Goal: Task Accomplishment & Management: Manage account settings

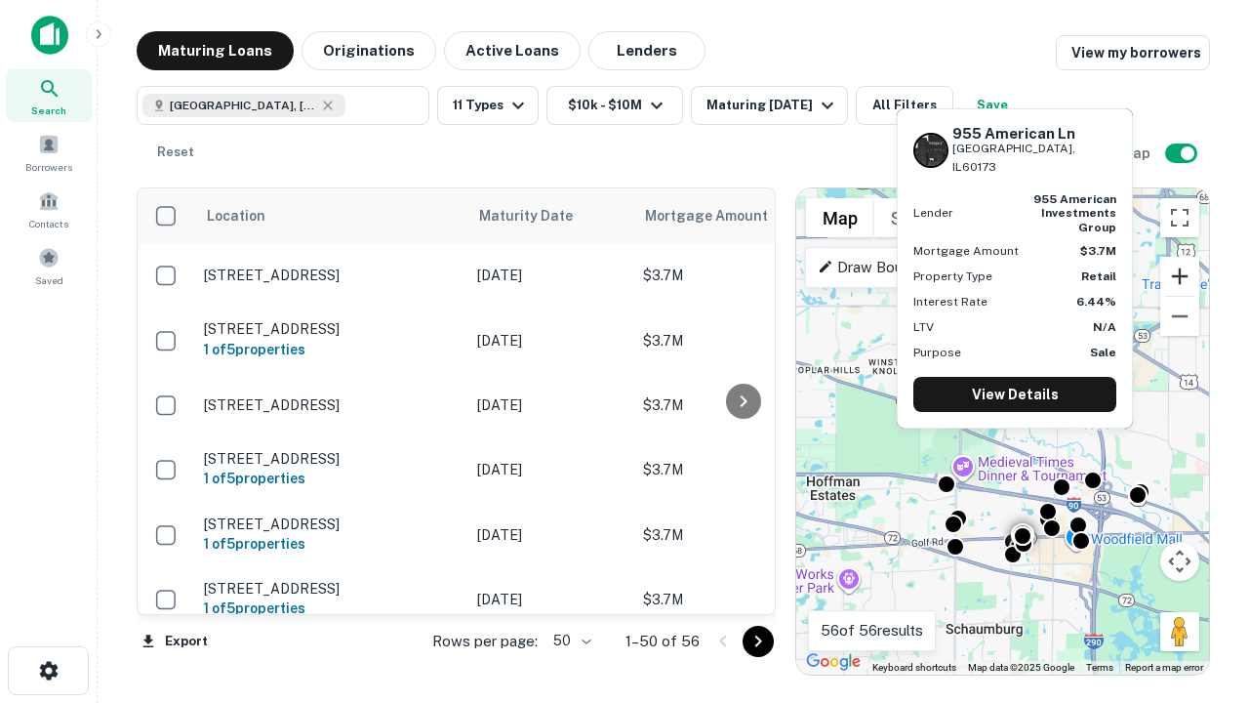
click at [1180, 276] on button "Zoom in" at bounding box center [1180, 276] width 39 height 39
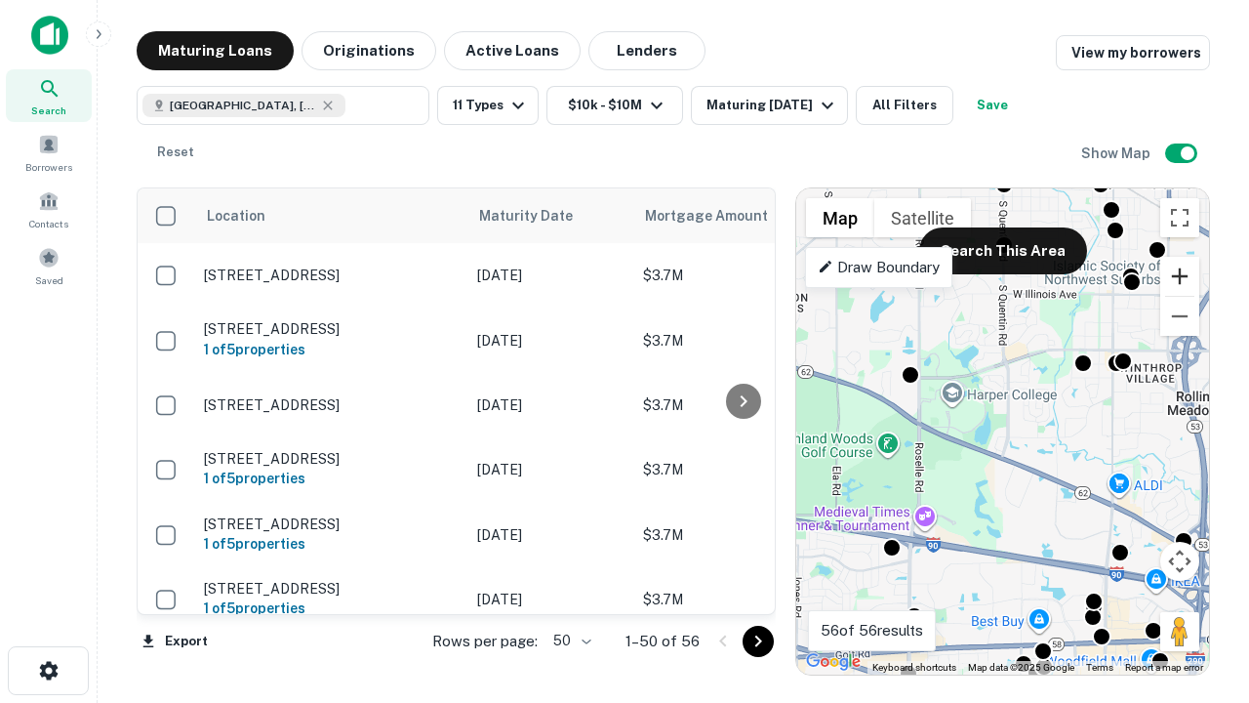
click at [1180, 276] on button "Zoom in" at bounding box center [1180, 276] width 39 height 39
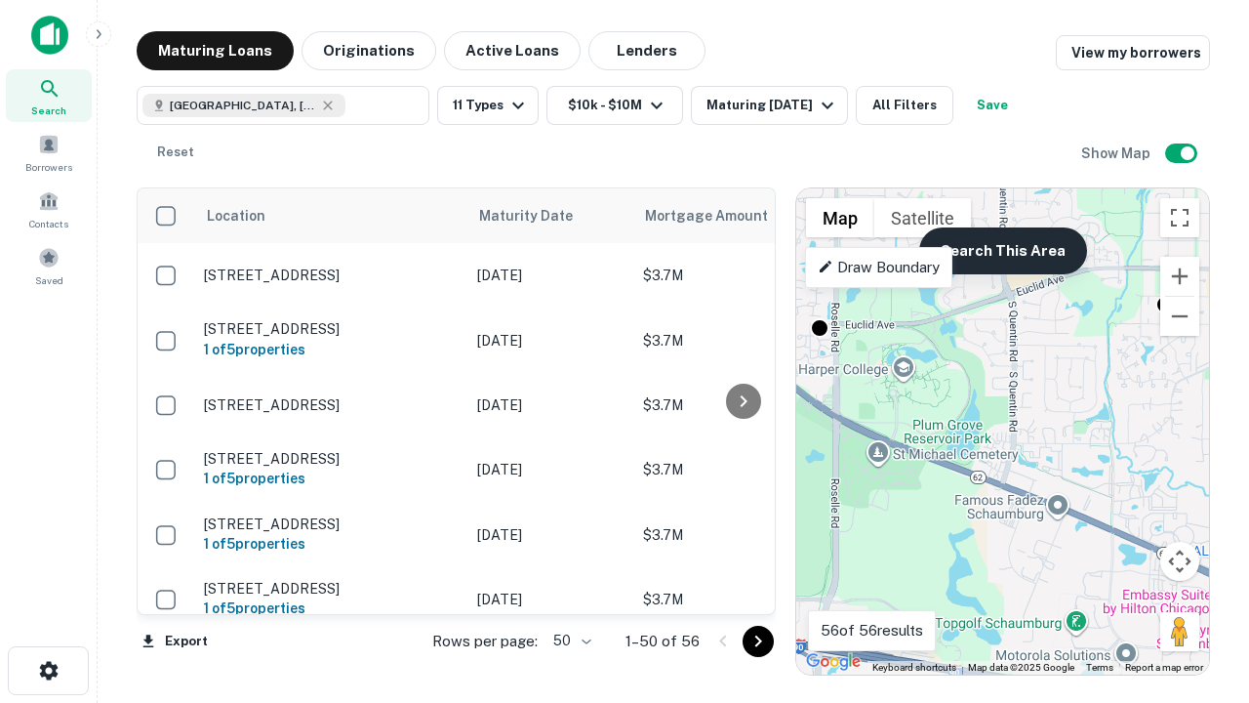
click at [1002, 251] on button "Search This Area" at bounding box center [1003, 250] width 168 height 47
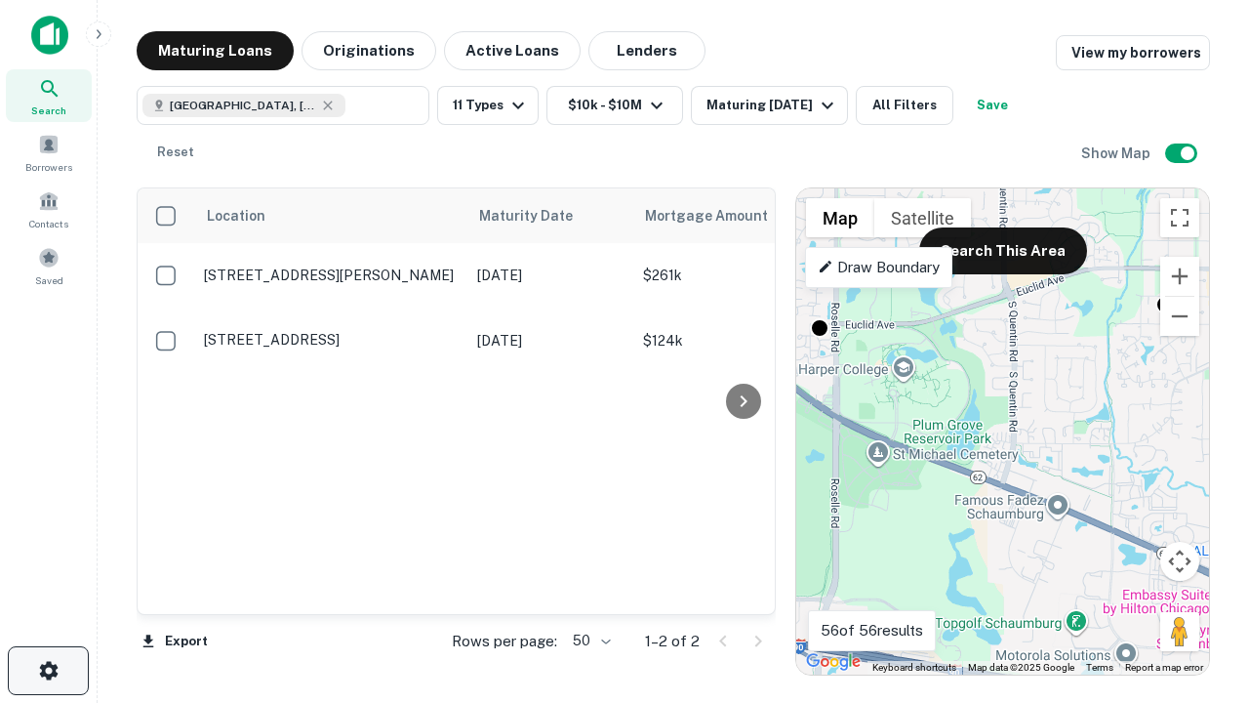
click at [48, 671] on icon "button" at bounding box center [48, 670] width 23 height 23
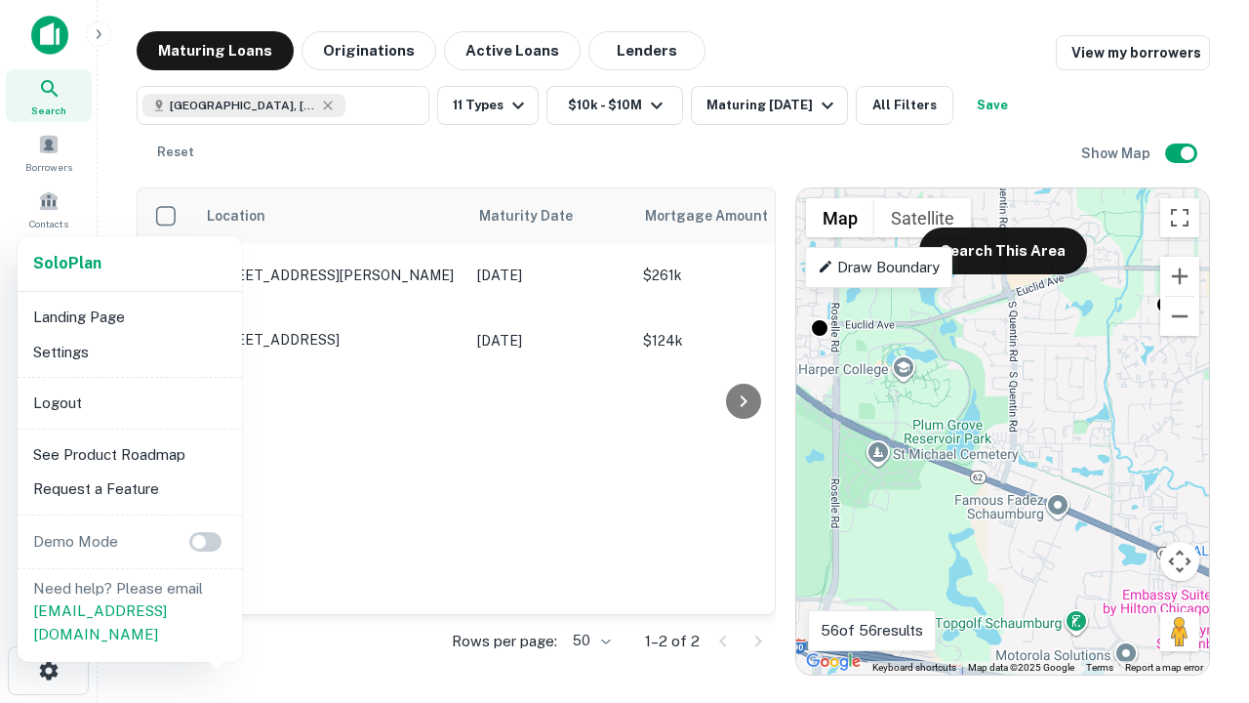
click at [129, 402] on li "Logout" at bounding box center [129, 403] width 209 height 35
